Goal: Transaction & Acquisition: Purchase product/service

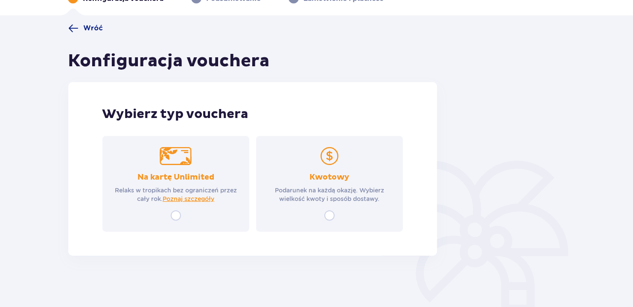
click at [327, 158] on img at bounding box center [330, 156] width 32 height 18
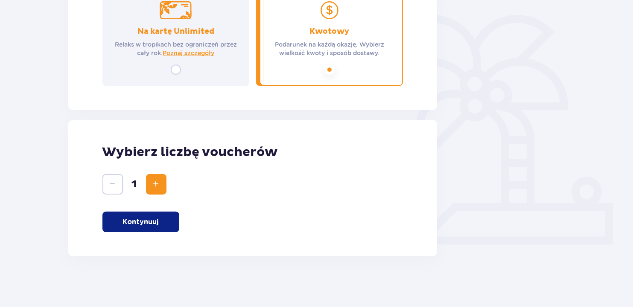
scroll to position [197, 0]
click at [157, 181] on span "Zwiększ" at bounding box center [156, 183] width 10 height 10
click at [155, 212] on button "Kontynuuj" at bounding box center [140, 221] width 77 height 20
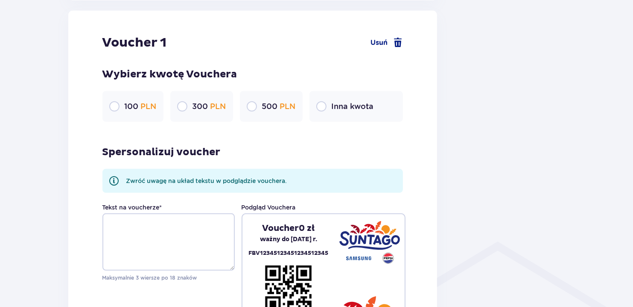
scroll to position [453, 0]
click at [247, 105] on input "radio" at bounding box center [252, 106] width 10 height 10
radio input "true"
click at [251, 105] on input "radio" at bounding box center [252, 106] width 10 height 10
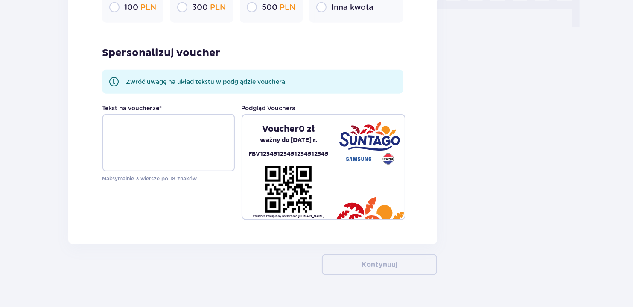
scroll to position [350, 0]
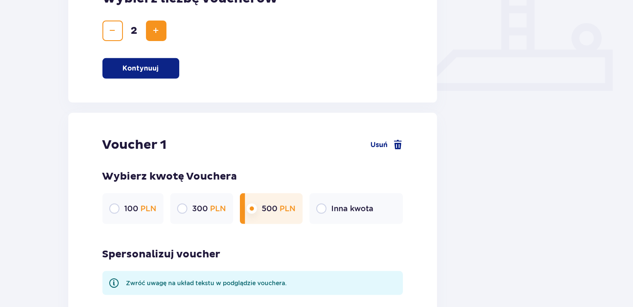
drag, startPoint x: 469, startPoint y: 173, endPoint x: 466, endPoint y: -46, distance: 219.0
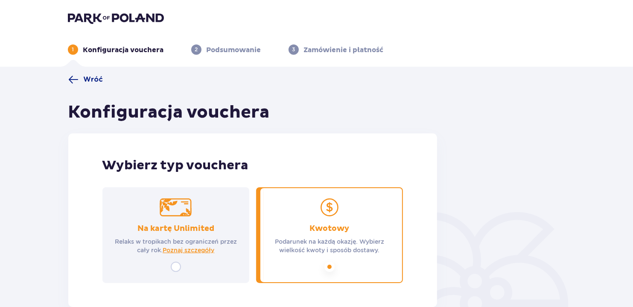
drag, startPoint x: 226, startPoint y: 187, endPoint x: 228, endPoint y: 16, distance: 171.2
click at [121, 11] on header "1 Konfiguracja vouchera 2 Podsumowanie 3 Zamówienie i płatność" at bounding box center [316, 33] width 633 height 67
click at [114, 24] on div "1 Konfiguracja vouchera 2 Podsumowanie 3 Zamówienie i płatność" at bounding box center [316, 39] width 511 height 31
click at [74, 19] on img at bounding box center [116, 18] width 96 height 12
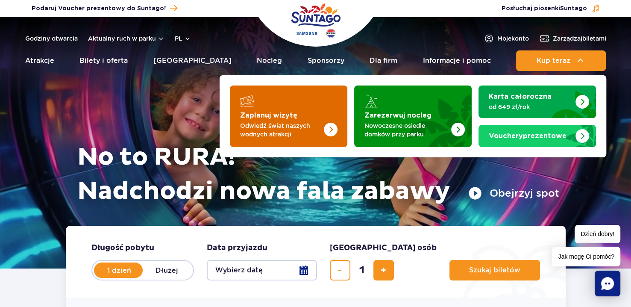
click at [295, 118] on img "Zaplanuj wizytę" at bounding box center [313, 113] width 68 height 67
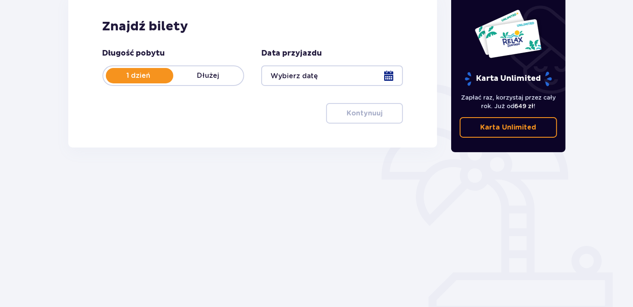
scroll to position [128, 0]
click at [324, 79] on div at bounding box center [332, 75] width 142 height 20
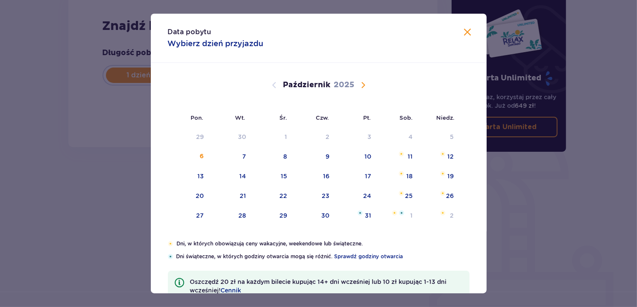
click at [361, 84] on span "Następny miesiąc" at bounding box center [363, 85] width 10 height 10
click at [336, 139] on div "5" at bounding box center [355, 137] width 41 height 19
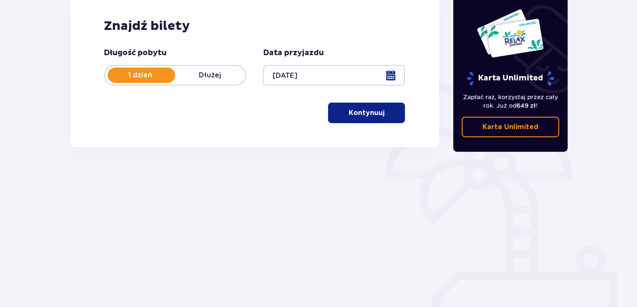
click at [311, 138] on div "Znajdź bilety Długość pobytu 1 dzień Dłużej Data przyjazdu 05.12.25 Kontynuuj P…" at bounding box center [254, 70] width 369 height 153
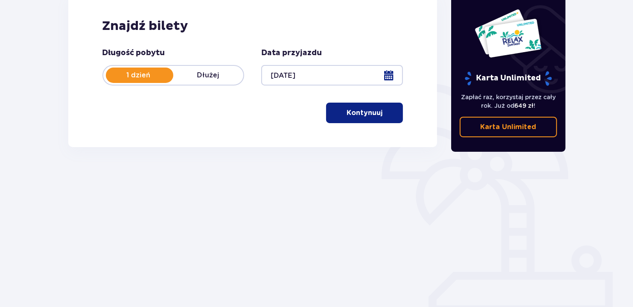
click at [303, 76] on div at bounding box center [332, 75] width 142 height 20
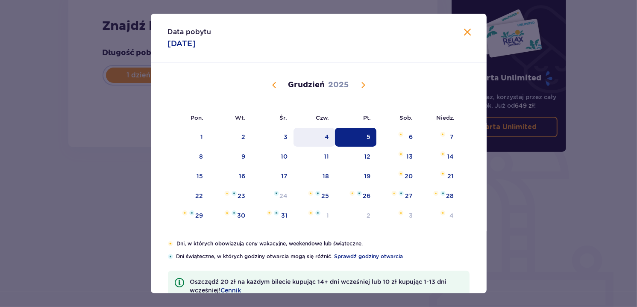
click at [309, 139] on div "4" at bounding box center [313, 137] width 41 height 19
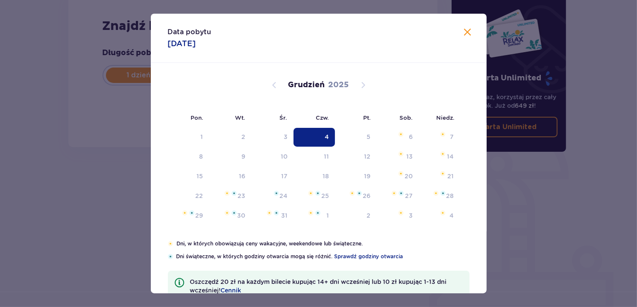
click at [280, 136] on div "Znajdź bilety Długość pobytu 1 dzień Dłużej Data przyjazdu 04.12.25 Kontynuuj P…" at bounding box center [252, 70] width 369 height 153
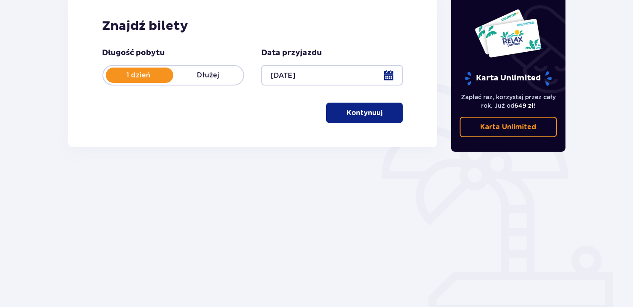
click at [308, 79] on div at bounding box center [332, 75] width 142 height 20
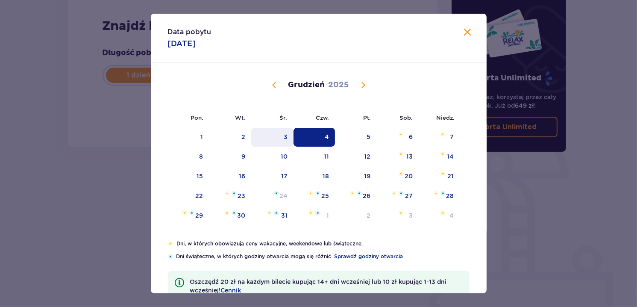
click at [278, 136] on div "3" at bounding box center [272, 137] width 42 height 19
type input "03.12.25"
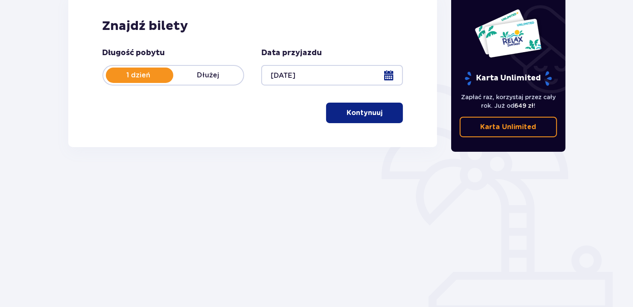
click at [377, 111] on button "Kontynuuj" at bounding box center [364, 112] width 77 height 20
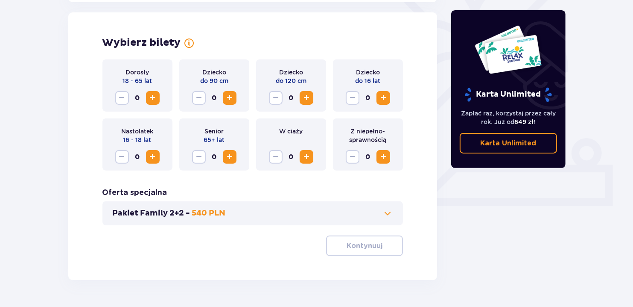
scroll to position [237, 0]
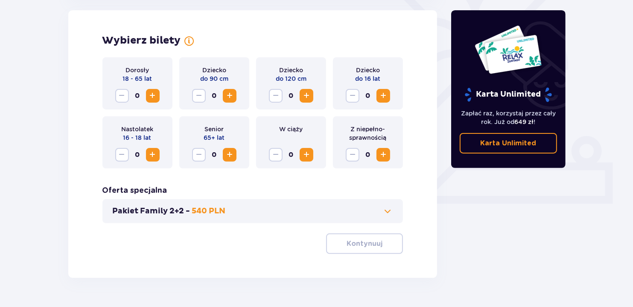
click at [148, 93] on span "Zwiększ" at bounding box center [153, 96] width 10 height 10
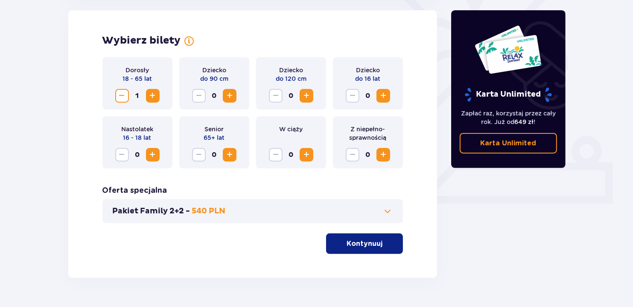
click at [150, 94] on span "Zwiększ" at bounding box center [153, 96] width 10 height 10
click at [387, 245] on span "button" at bounding box center [384, 243] width 10 height 10
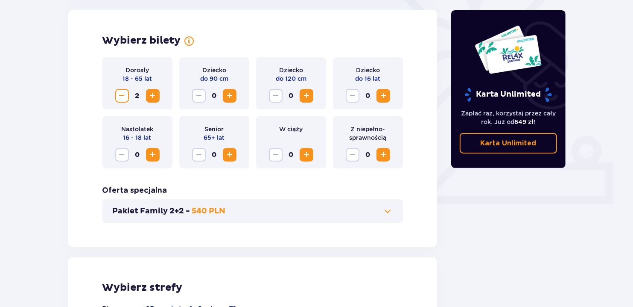
click at [387, 244] on div "Wybierz bilety Dorosły 18 - 65 lat 2 Dziecko do 90 cm 0 Dziecko do 120 cm 0 Dzi…" at bounding box center [252, 128] width 369 height 237
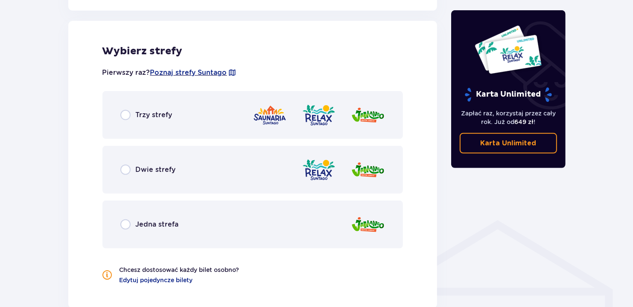
scroll to position [474, 0]
click at [212, 111] on div "Trzy strefy" at bounding box center [252, 115] width 301 height 48
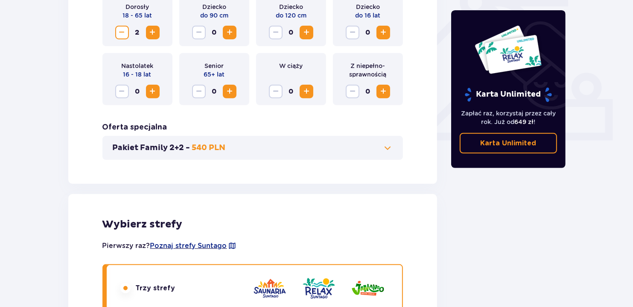
scroll to position [259, 0]
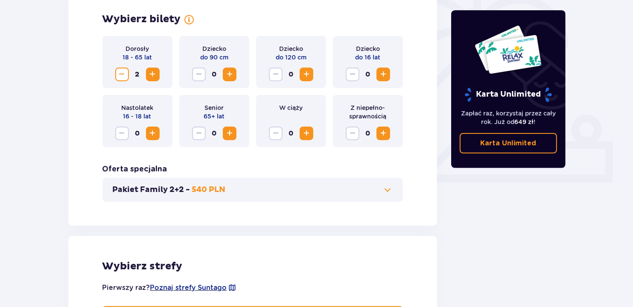
click at [123, 76] on span "Zmniejsz" at bounding box center [122, 74] width 10 height 10
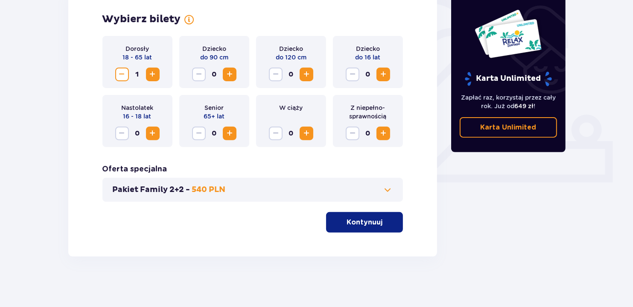
click at [350, 225] on p "Kontynuuj" at bounding box center [365, 221] width 36 height 9
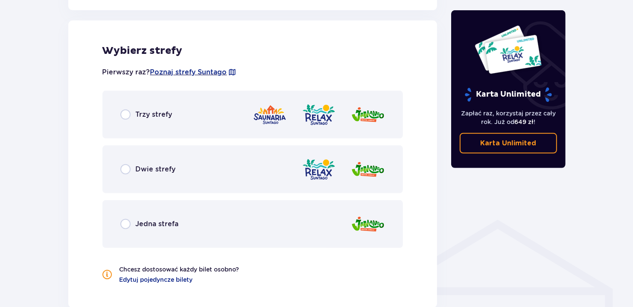
click at [229, 114] on div "Trzy strefy" at bounding box center [252, 115] width 301 height 48
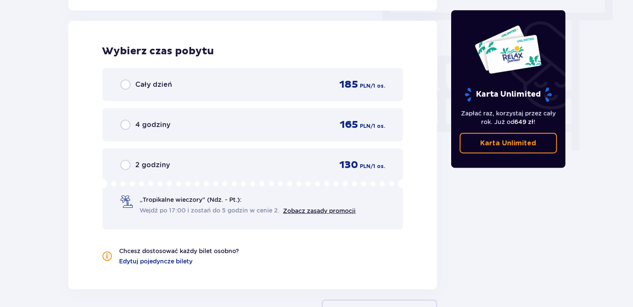
scroll to position [771, 0]
click at [158, 78] on div "Cały dzień 185 PLN / 1 os." at bounding box center [252, 84] width 265 height 13
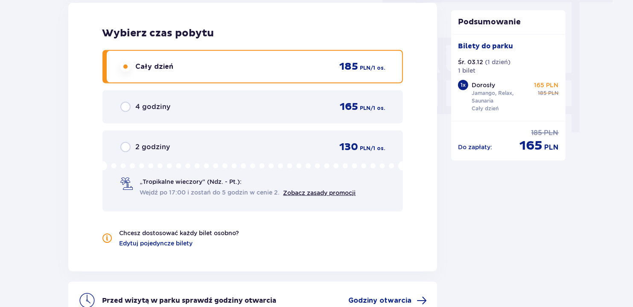
scroll to position [382, 0]
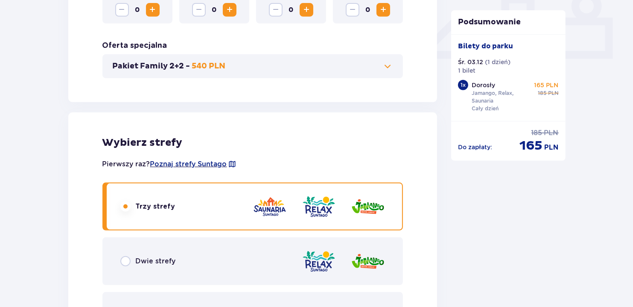
drag, startPoint x: 255, startPoint y: 266, endPoint x: 239, endPoint y: 81, distance: 185.5
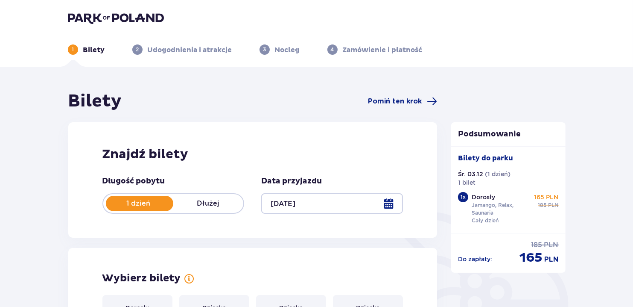
click at [96, 16] on img at bounding box center [116, 18] width 96 height 12
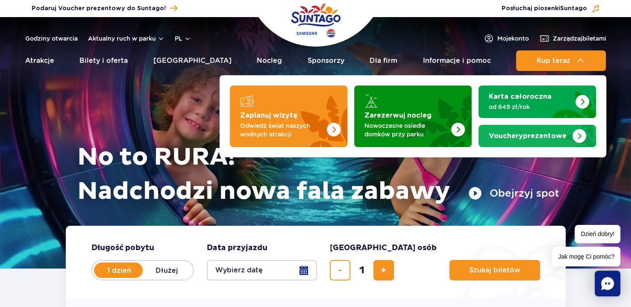
click at [537, 128] on link "Vouchery prezentowe" at bounding box center [536, 136] width 117 height 22
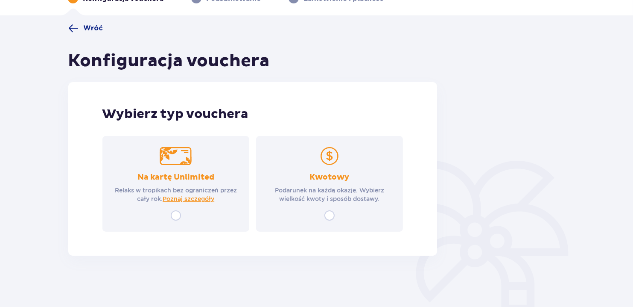
click at [350, 175] on div "Kwotowy Podarunek na każdą okazję. Wybierz wielkość kwoty i sposób dostawy." at bounding box center [329, 187] width 131 height 31
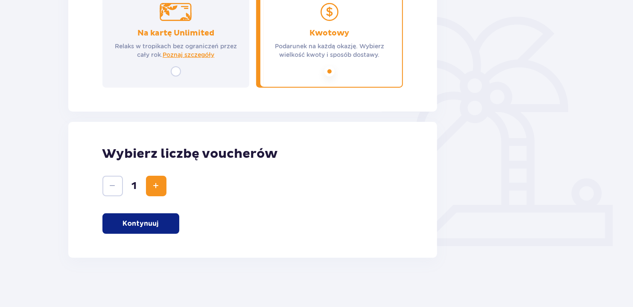
scroll to position [197, 0]
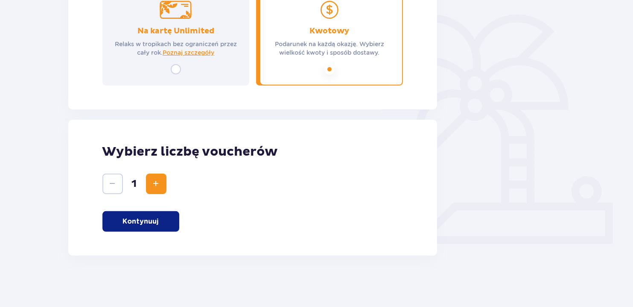
click at [159, 223] on button "Kontynuuj" at bounding box center [140, 221] width 77 height 20
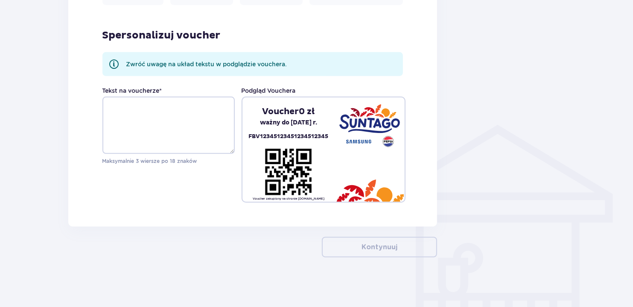
scroll to position [570, 0]
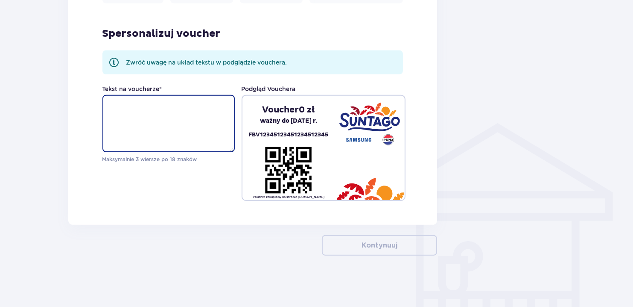
click at [170, 125] on textarea "Tekst na voucherze *" at bounding box center [168, 123] width 132 height 57
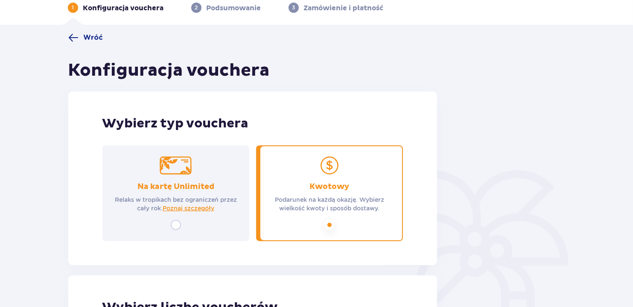
drag, startPoint x: 530, startPoint y: 172, endPoint x: 484, endPoint y: 12, distance: 166.6
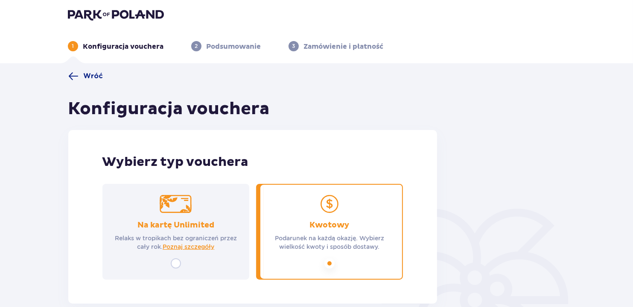
scroll to position [0, 0]
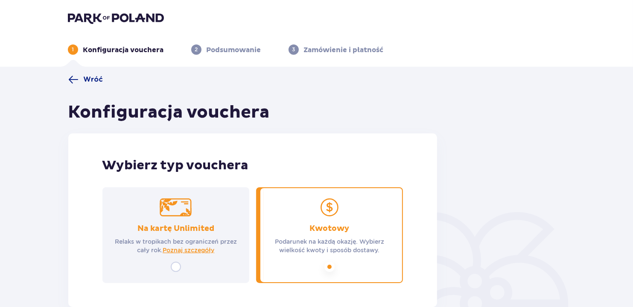
drag, startPoint x: 118, startPoint y: 120, endPoint x: 110, endPoint y: -4, distance: 124.5
click at [117, 12] on img at bounding box center [116, 18] width 96 height 12
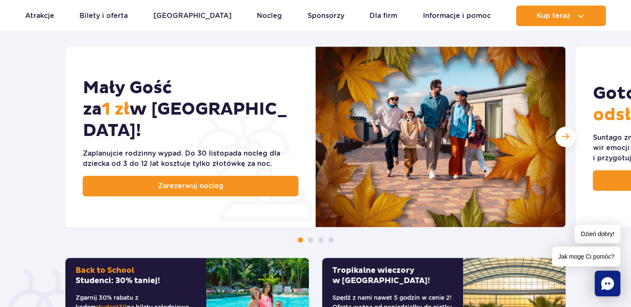
scroll to position [427, 0]
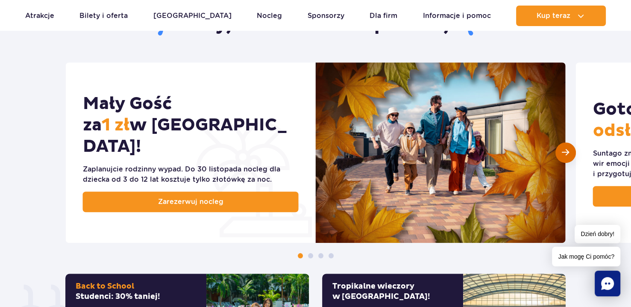
click at [564, 148] on span "Następny slajd" at bounding box center [564, 152] width 7 height 8
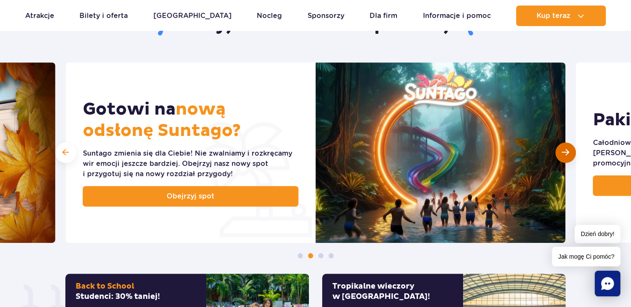
click at [564, 148] on span "Następny slajd" at bounding box center [564, 152] width 7 height 8
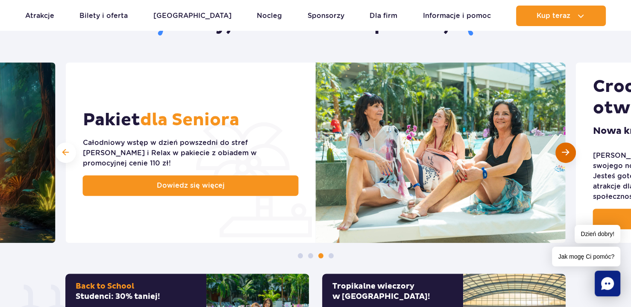
click at [564, 148] on span "Następny slajd" at bounding box center [564, 152] width 7 height 8
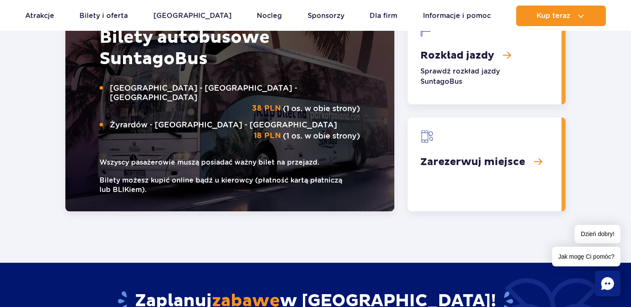
scroll to position [1494, 0]
